Goal: Find specific page/section: Find specific page/section

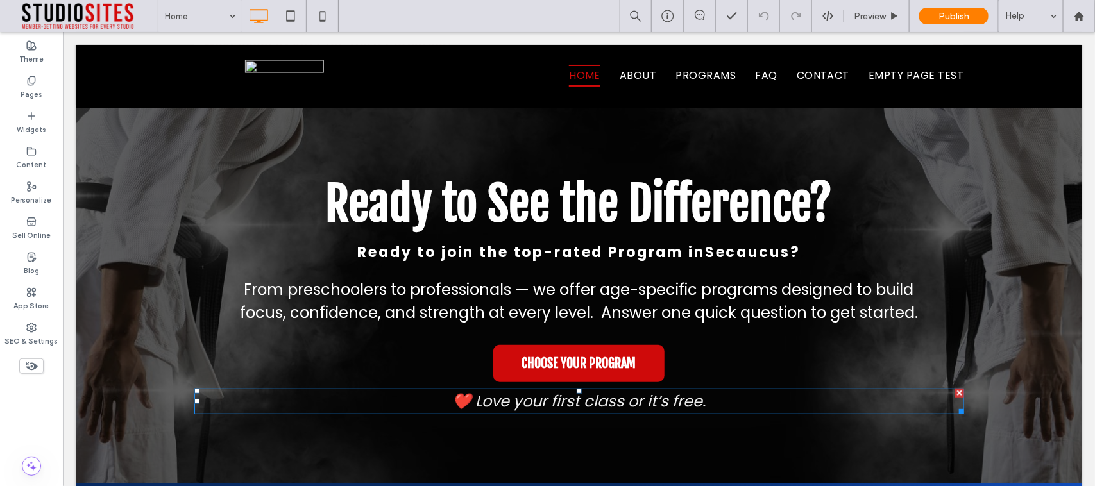
scroll to position [4496, 0]
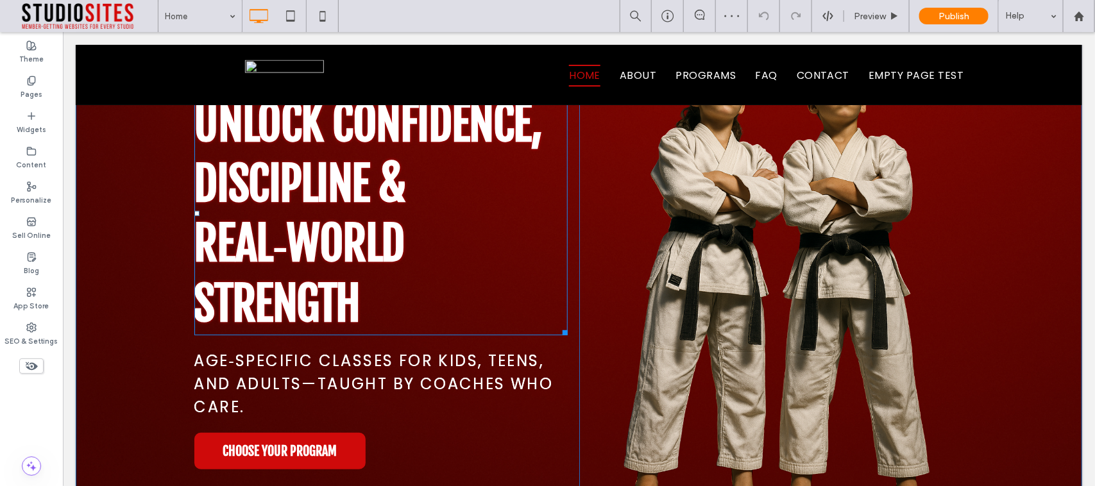
scroll to position [160, 0]
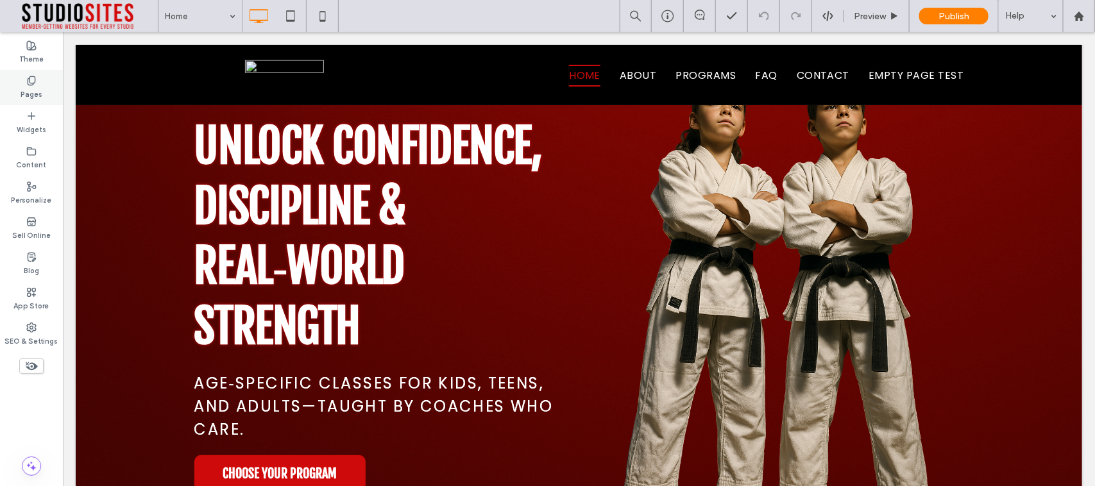
click at [28, 85] on icon at bounding box center [31, 81] width 10 height 10
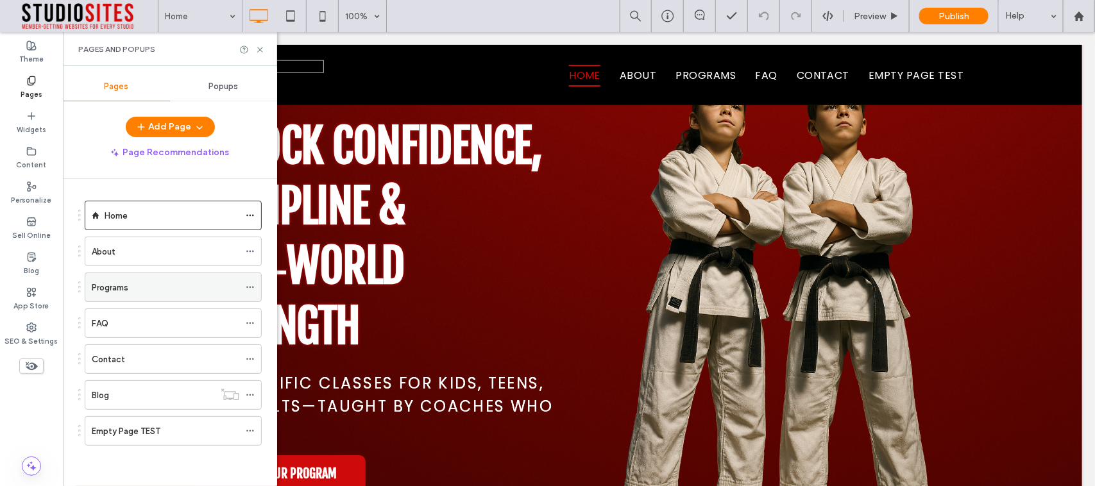
click at [155, 290] on div "Programs" at bounding box center [165, 287] width 147 height 13
click at [257, 47] on icon at bounding box center [260, 50] width 10 height 10
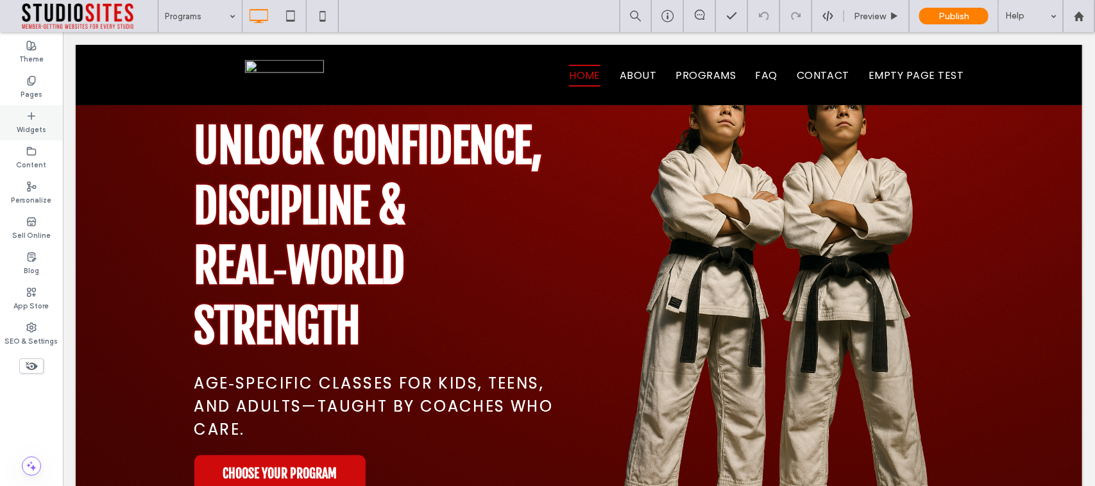
click at [29, 78] on use at bounding box center [31, 80] width 7 height 8
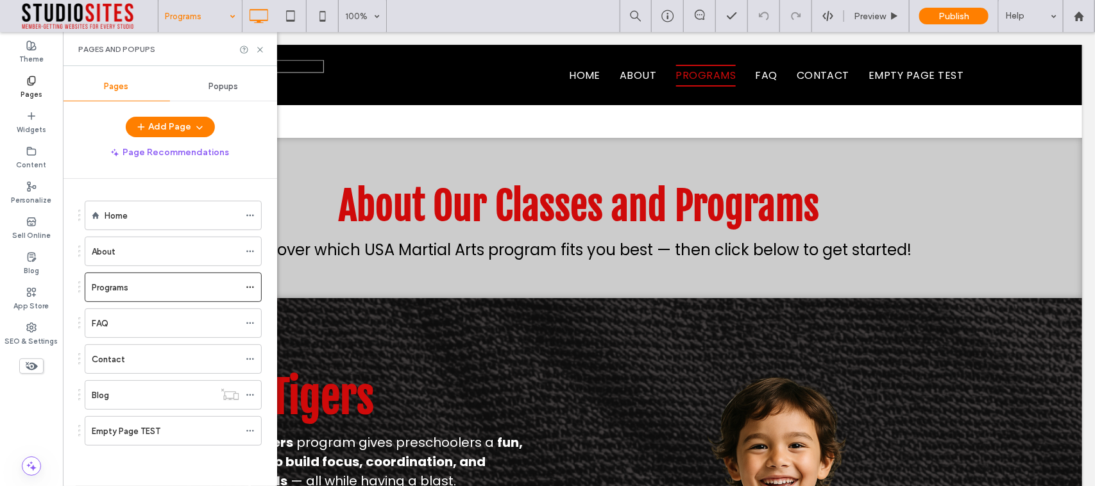
scroll to position [1603, 0]
